Goal: Check status: Check status

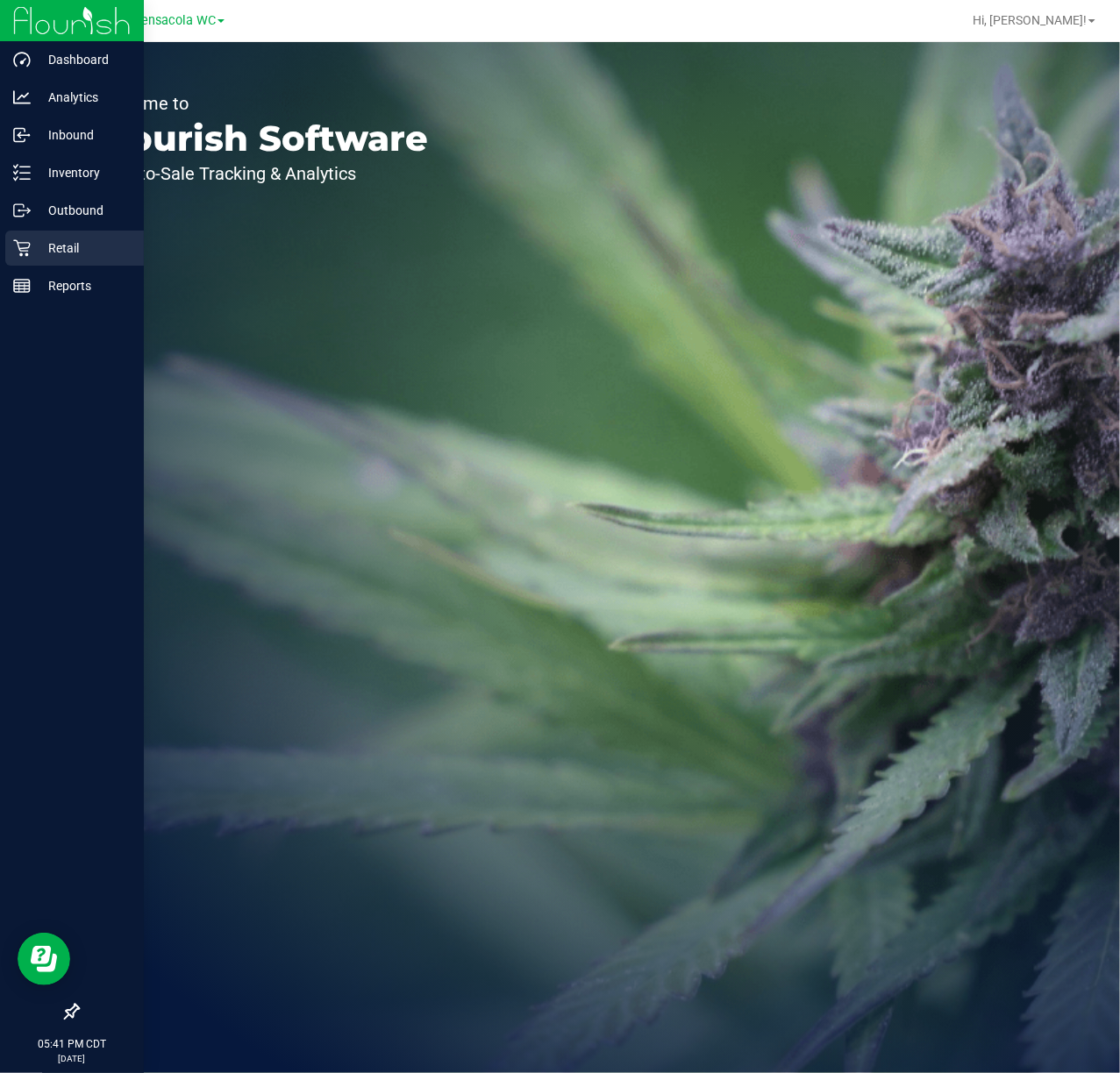
click at [33, 238] on p "Retail" at bounding box center [83, 248] width 105 height 21
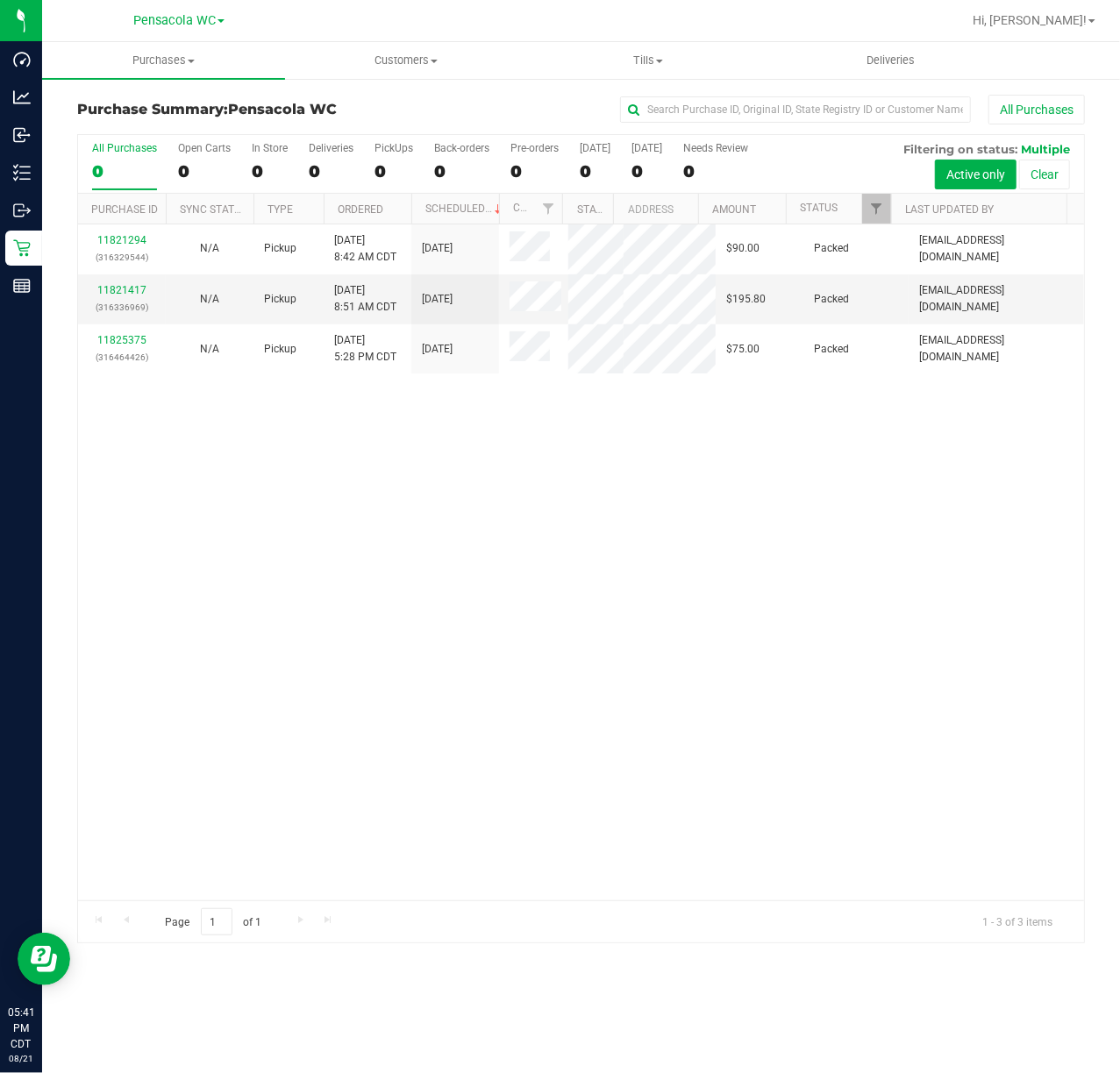
click at [875, 189] on div "All Purchases 0 Open Carts 0 In Store 0 Deliveries 0 PickUps 0 Back-orders 0 Pr…" at bounding box center [580, 164] width 1006 height 59
click at [885, 212] on link "Filter" at bounding box center [877, 208] width 28 height 29
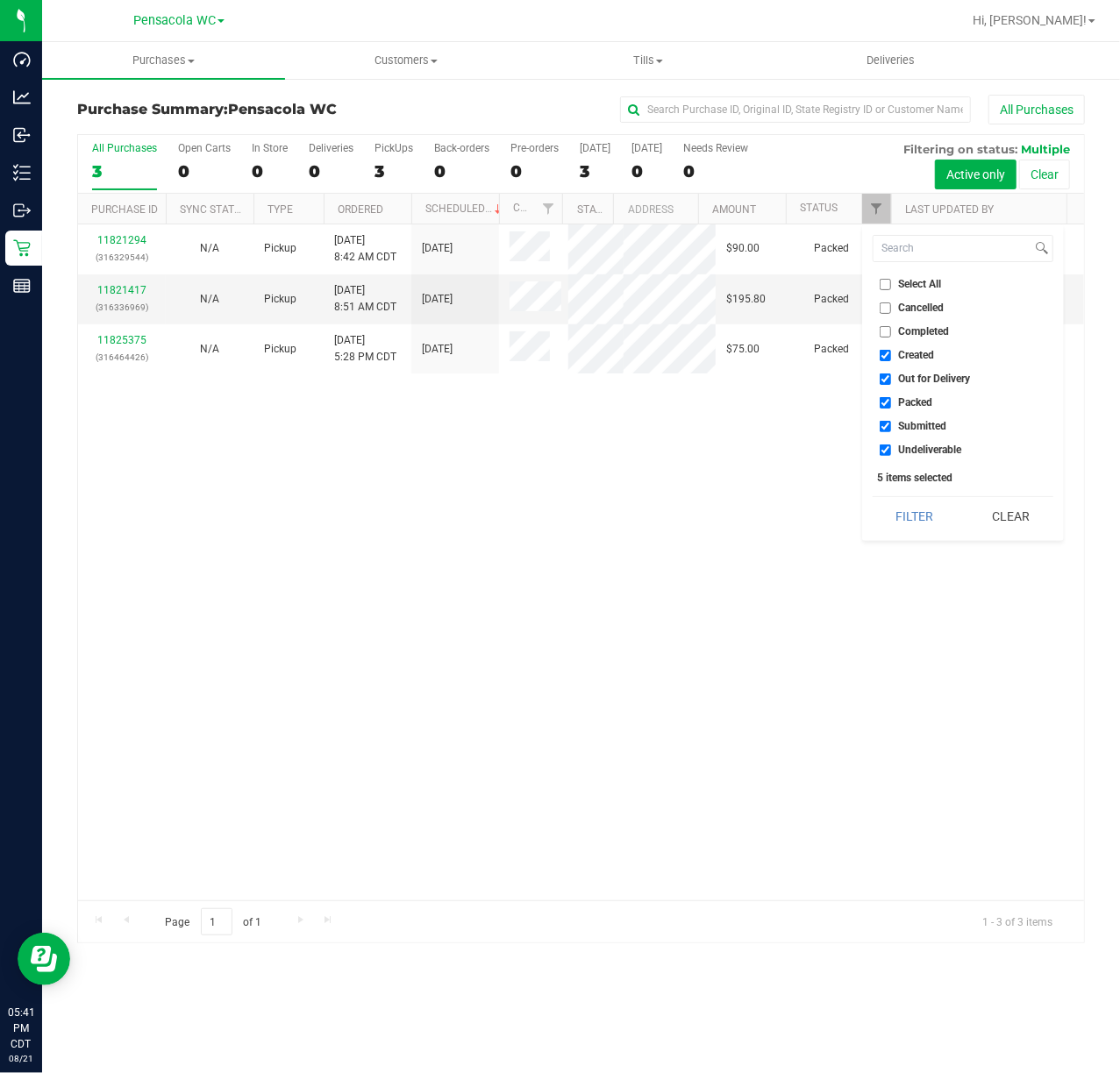
click at [882, 289] on input "Select All" at bounding box center [885, 285] width 11 height 11
checkbox input "true"
click at [882, 289] on input "Select All" at bounding box center [885, 285] width 11 height 11
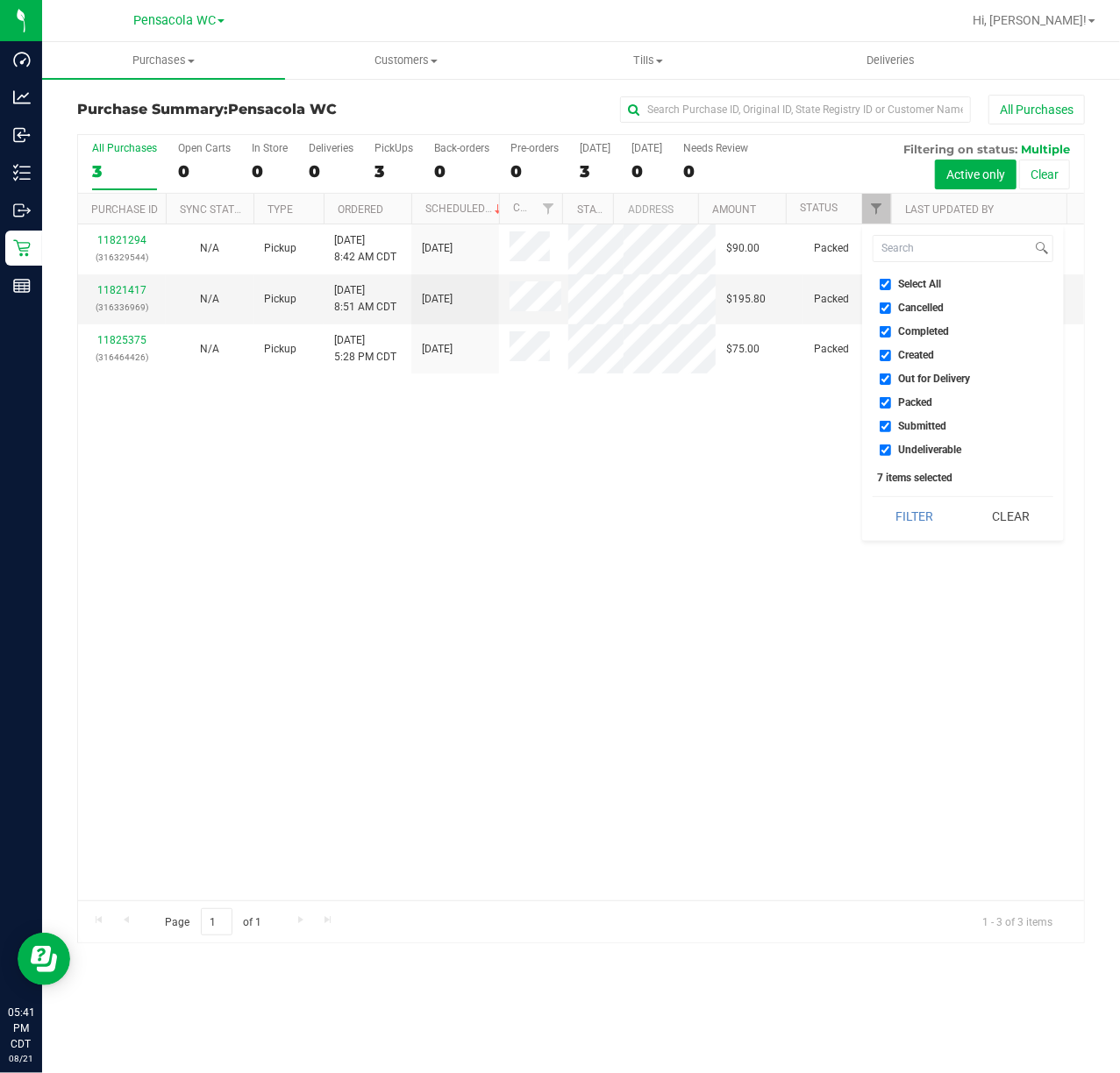
checkbox input "false"
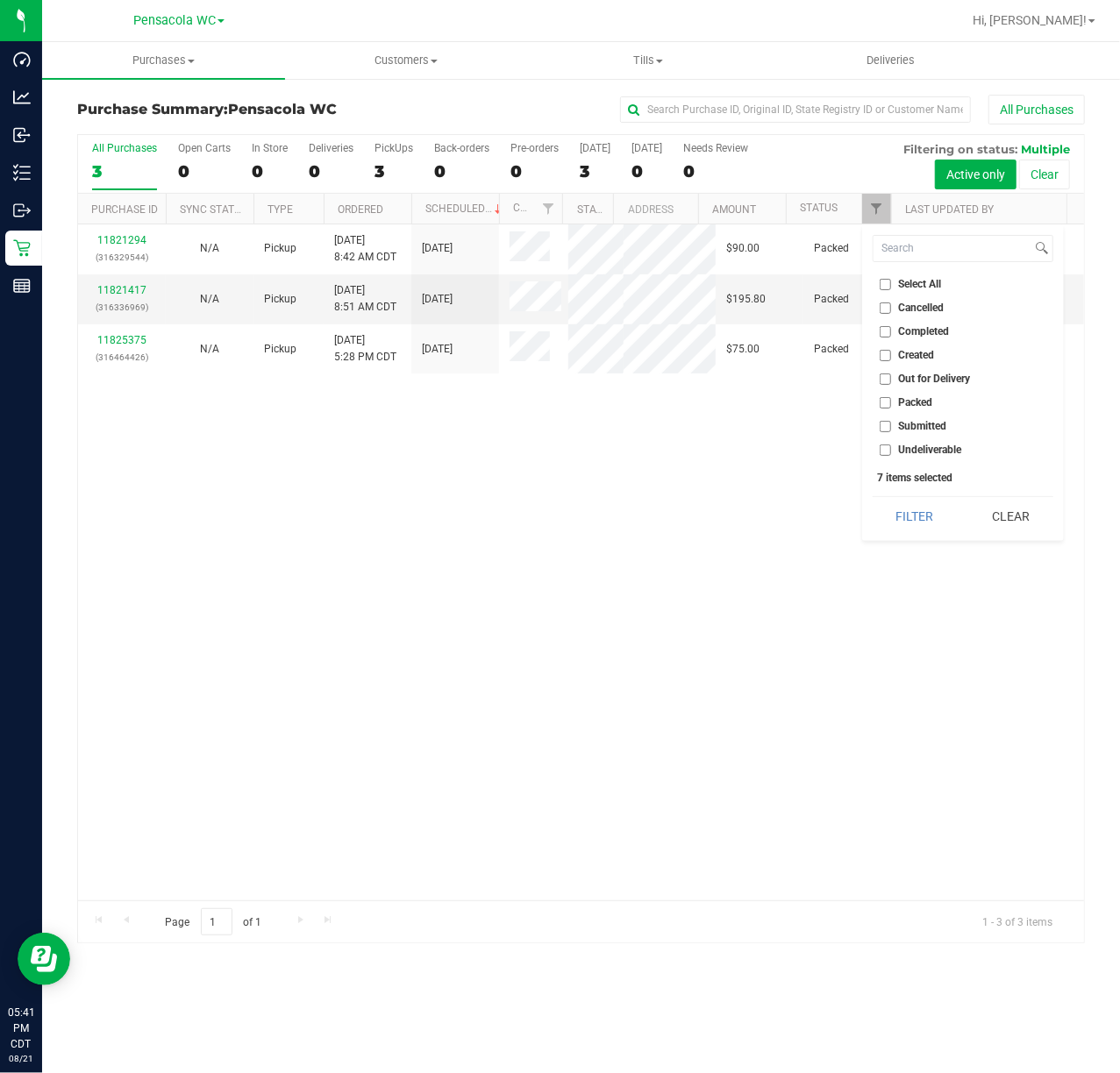
checkbox input "false"
click at [886, 419] on li "Submitted" at bounding box center [963, 426] width 180 height 18
click at [886, 424] on input "Submitted" at bounding box center [885, 426] width 11 height 11
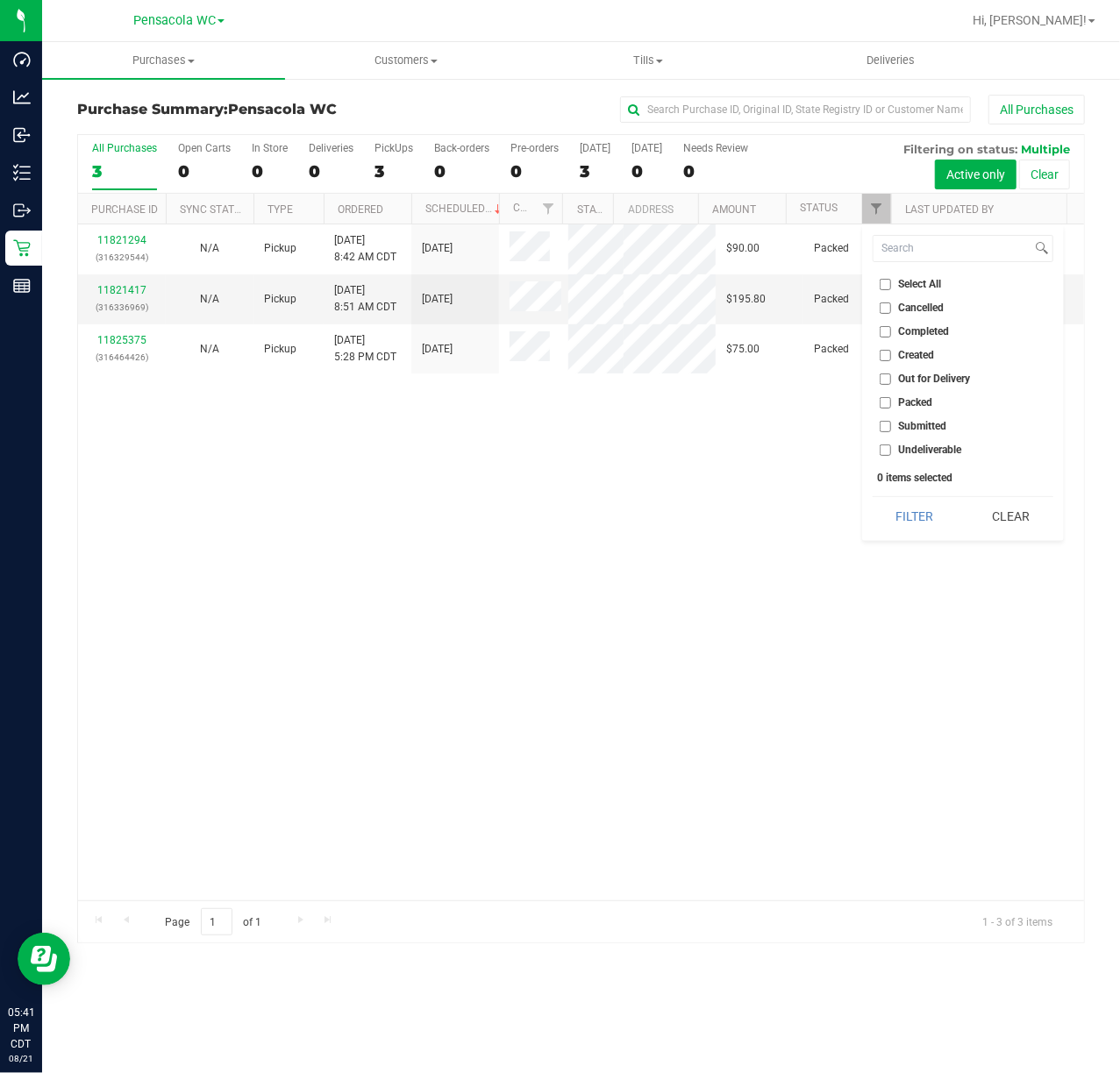
checkbox input "true"
click at [892, 509] on button "Filter" at bounding box center [915, 517] width 85 height 39
